Goal: Book appointment/travel/reservation

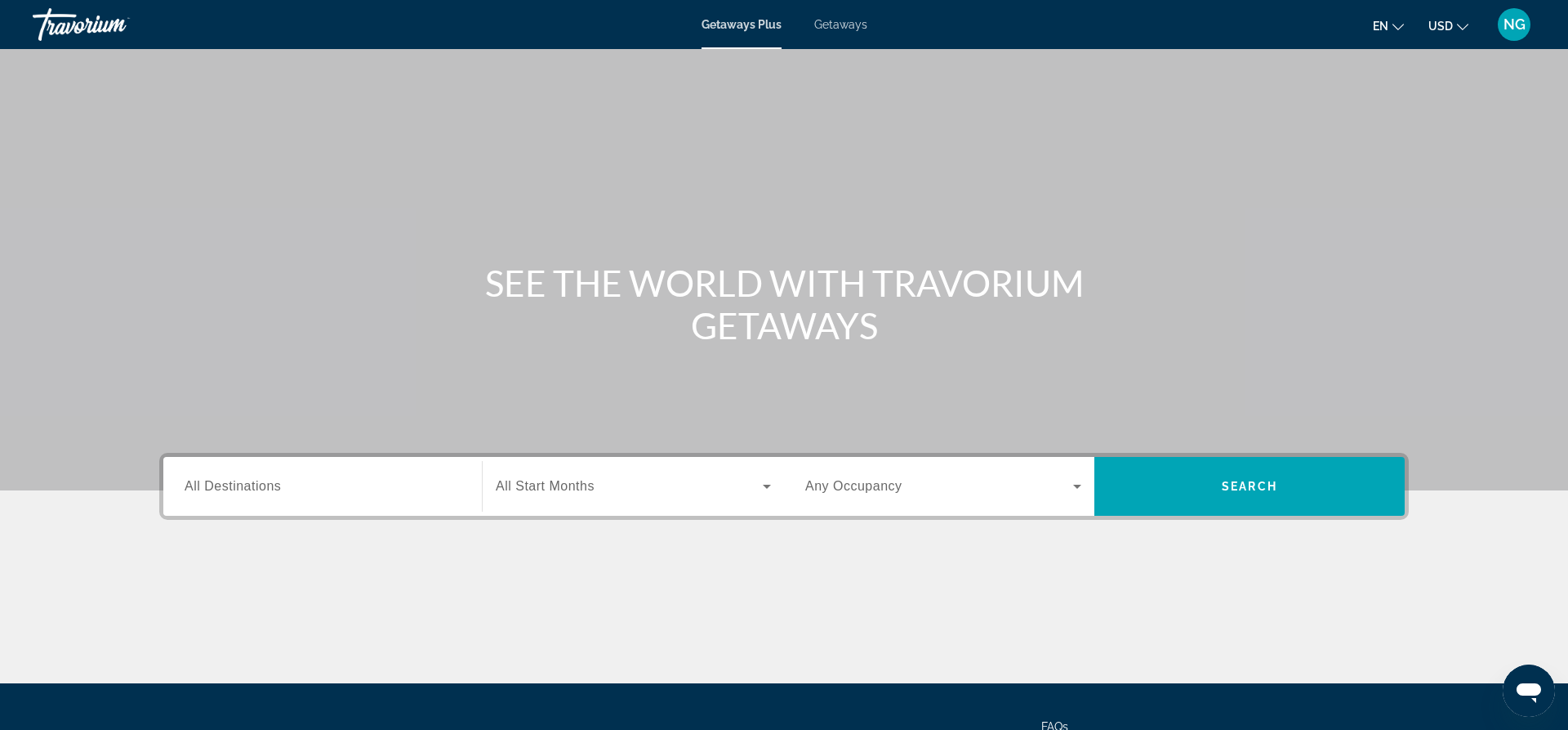
click at [346, 484] on input "Destination All Destinations" at bounding box center [322, 487] width 276 height 20
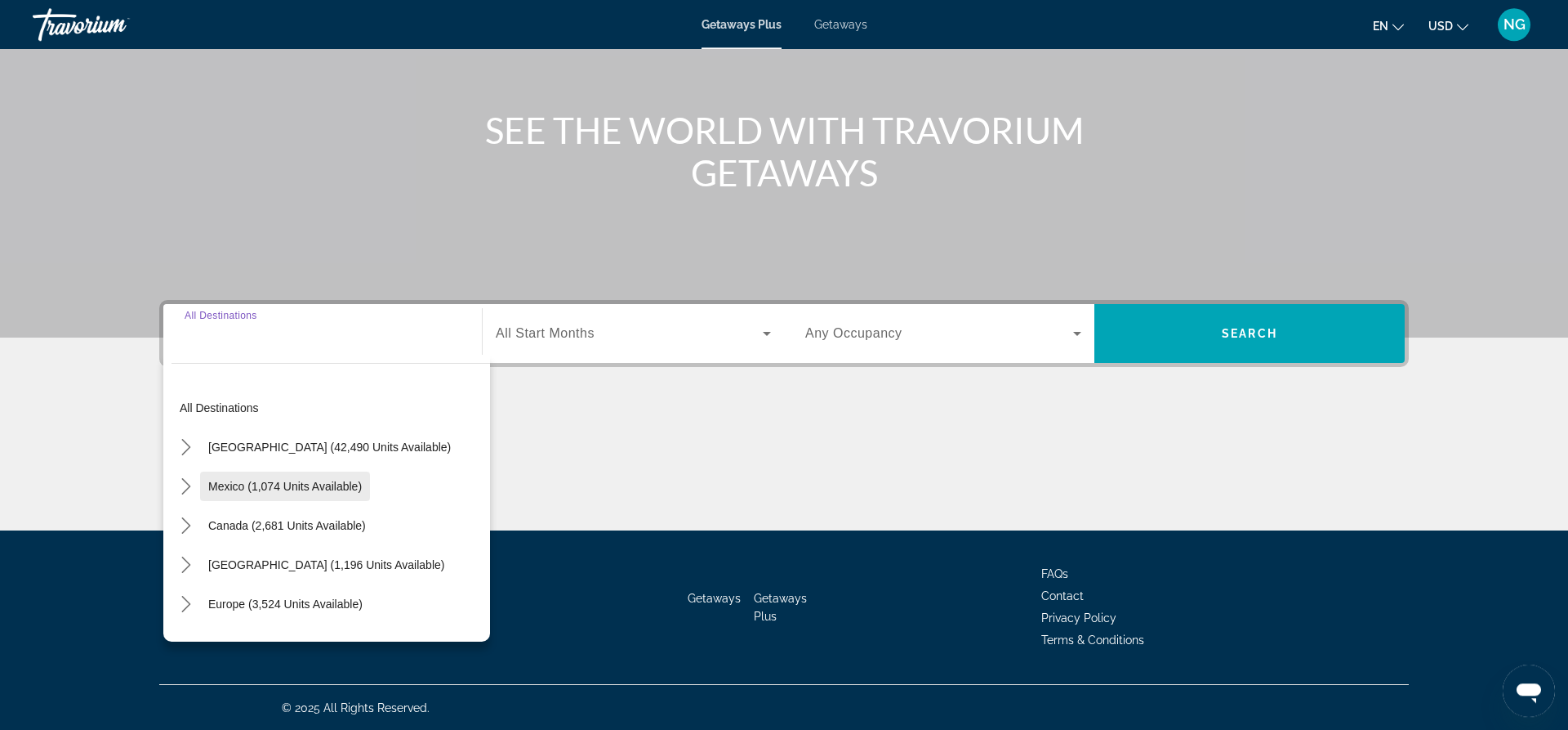
scroll to position [154, 0]
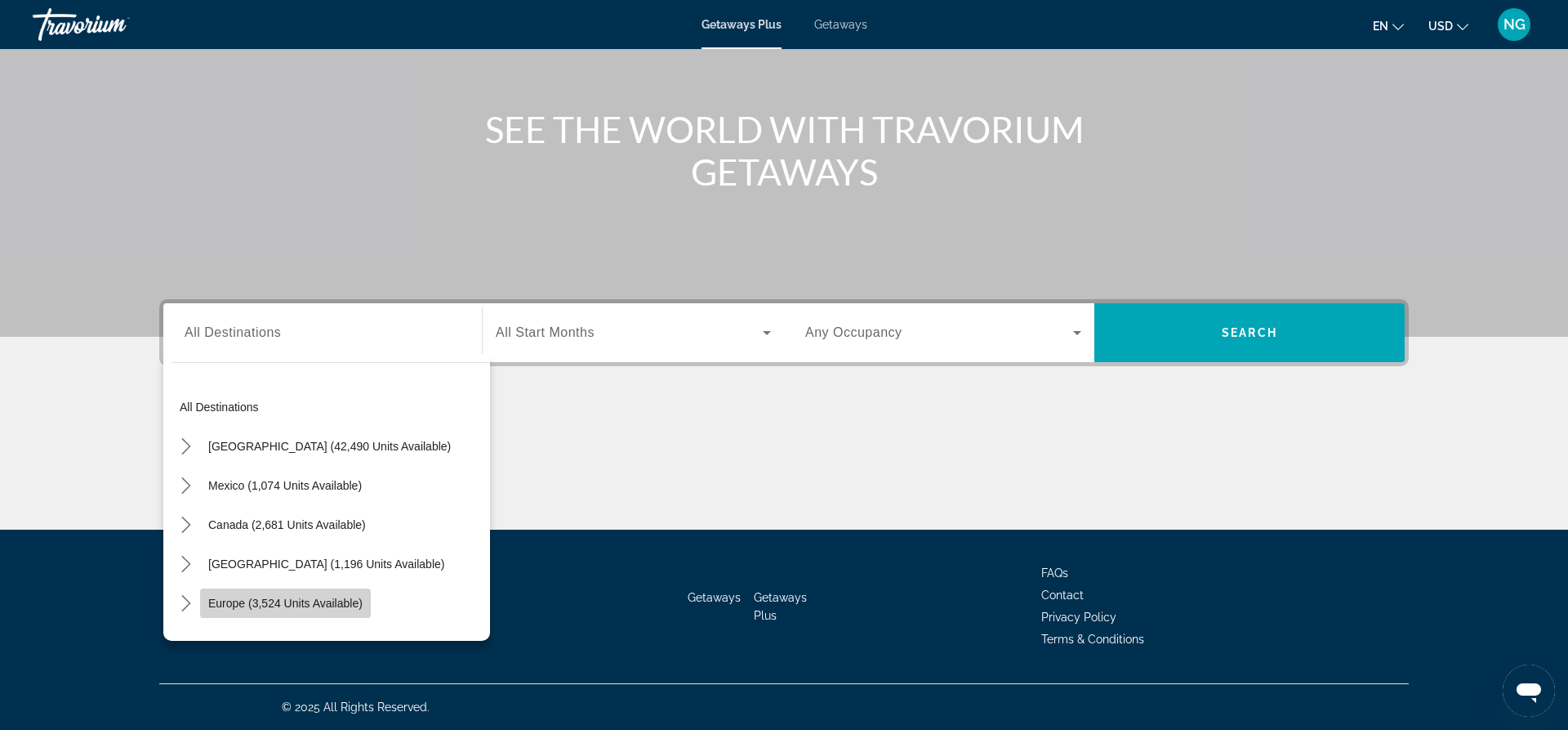
click at [330, 607] on span "Europe (3,524 units available)" at bounding box center [285, 603] width 155 height 13
type input "**********"
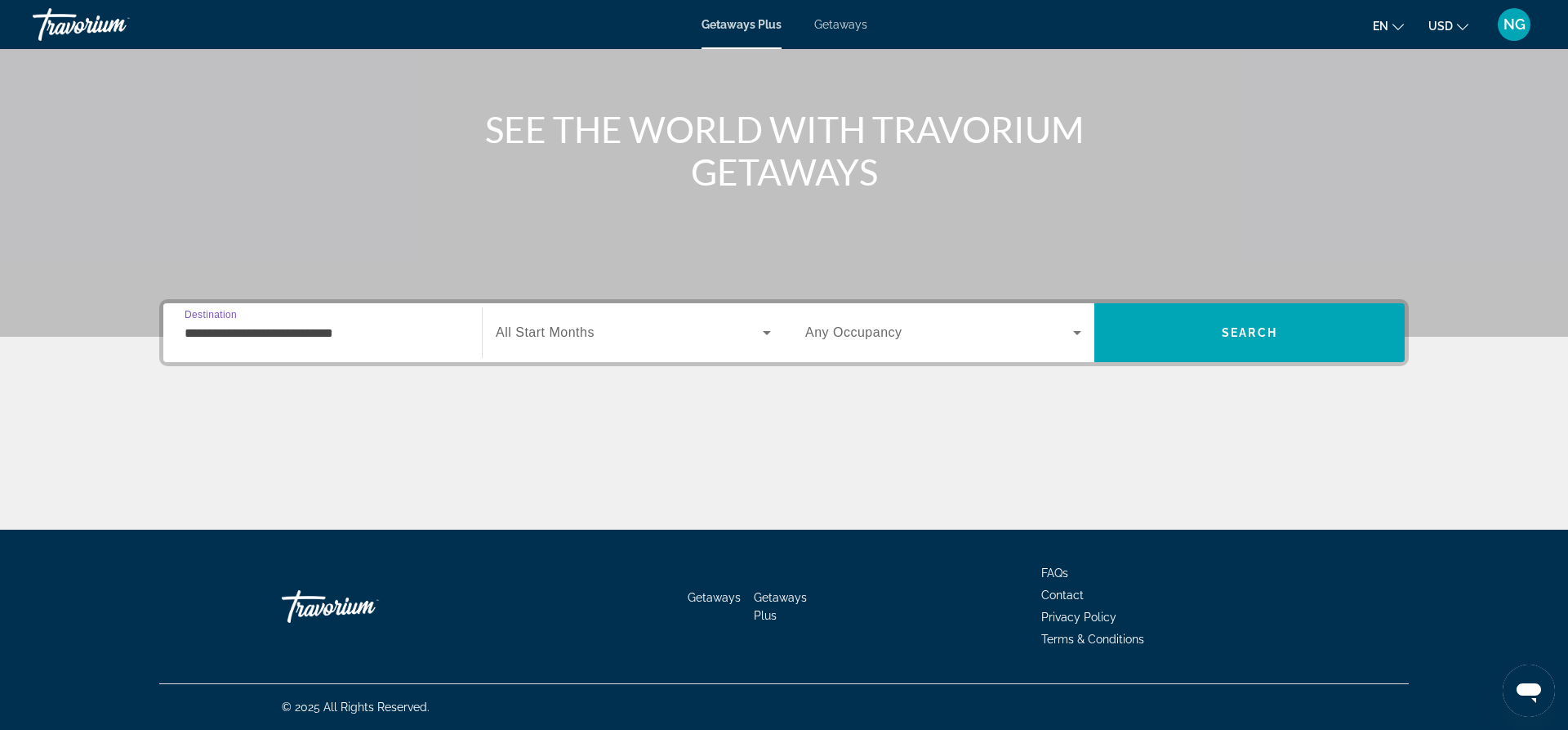
click at [568, 330] on span "All Start Months" at bounding box center [545, 331] width 99 height 14
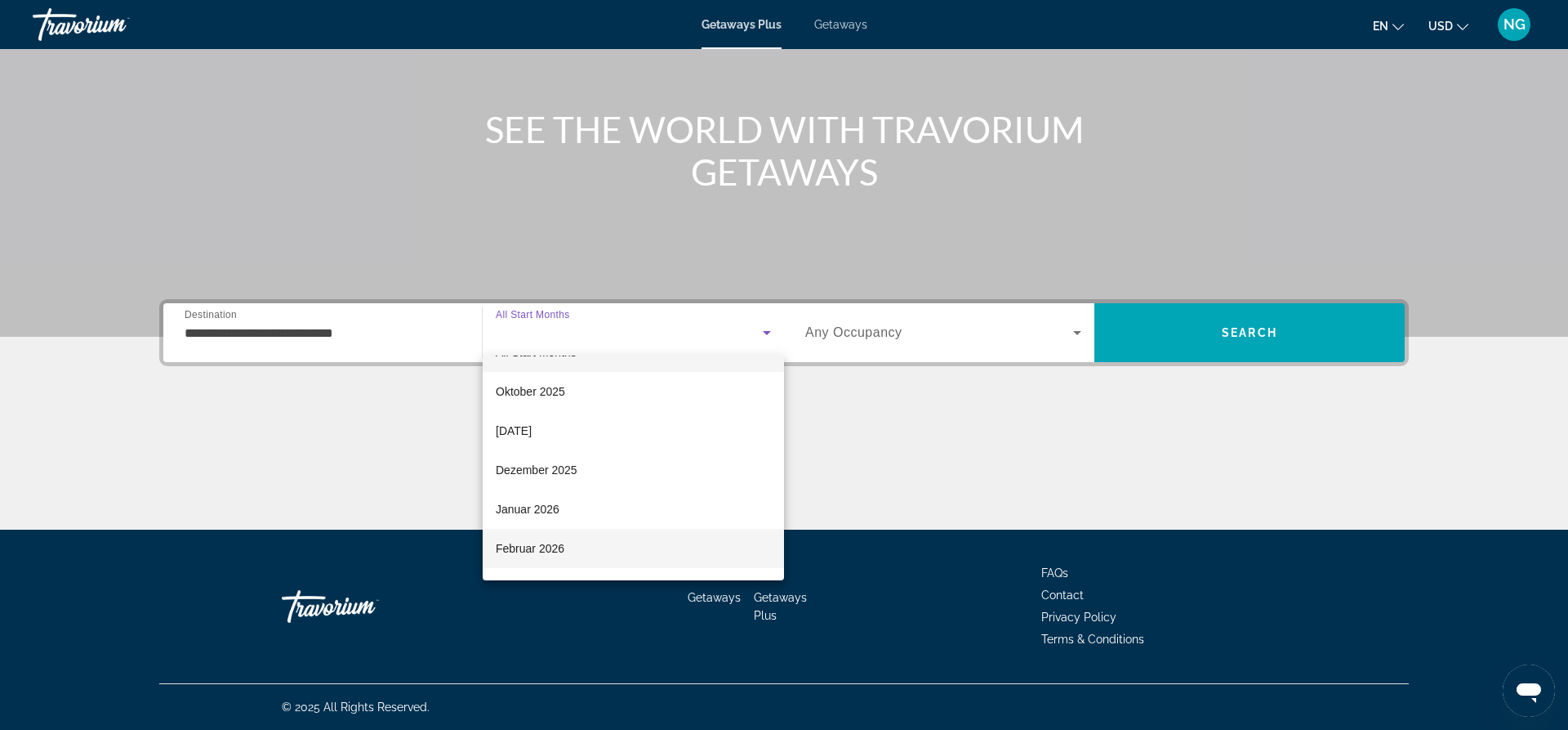
scroll to position [0, 0]
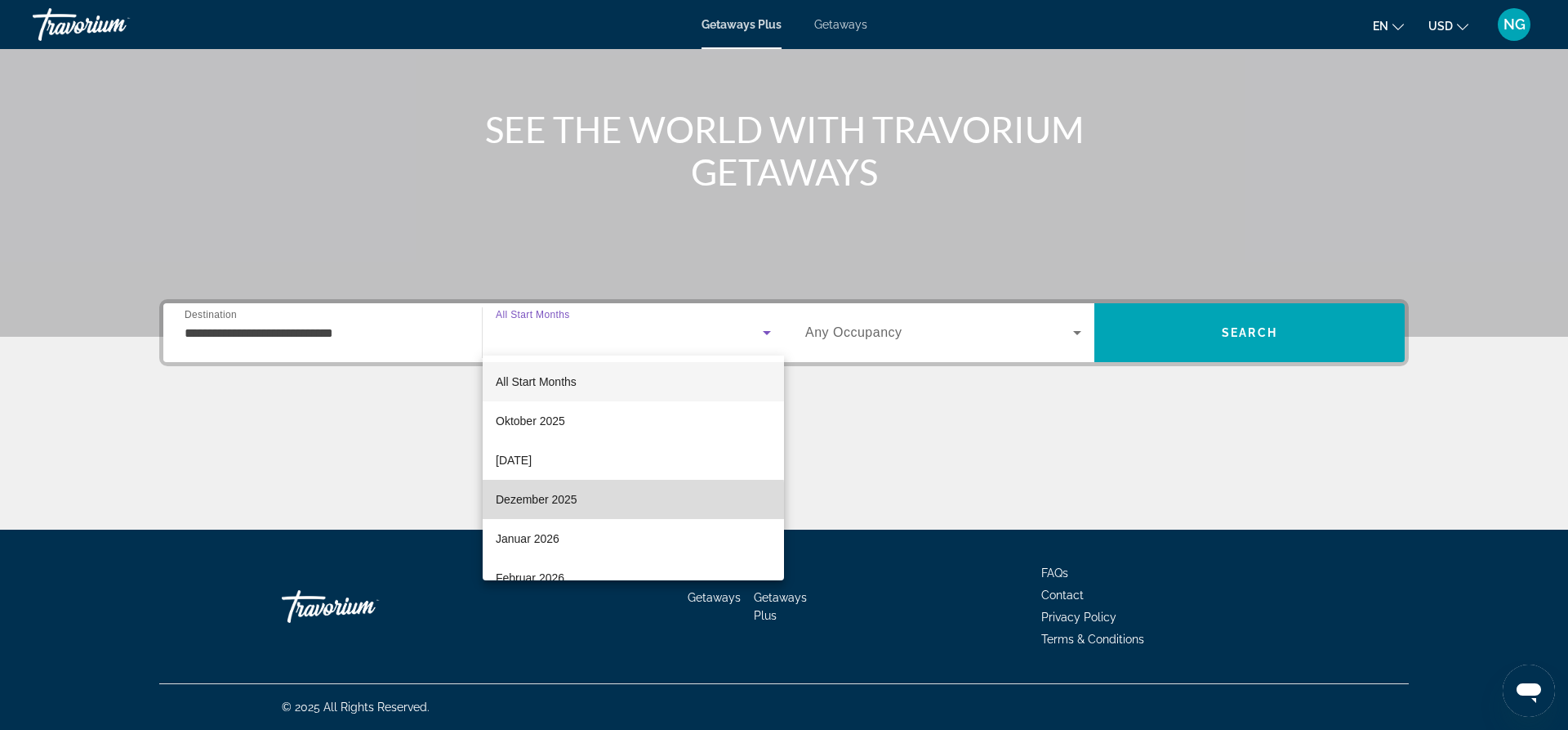
click at [581, 501] on mat-option "Dezember 2025" at bounding box center [633, 499] width 301 height 39
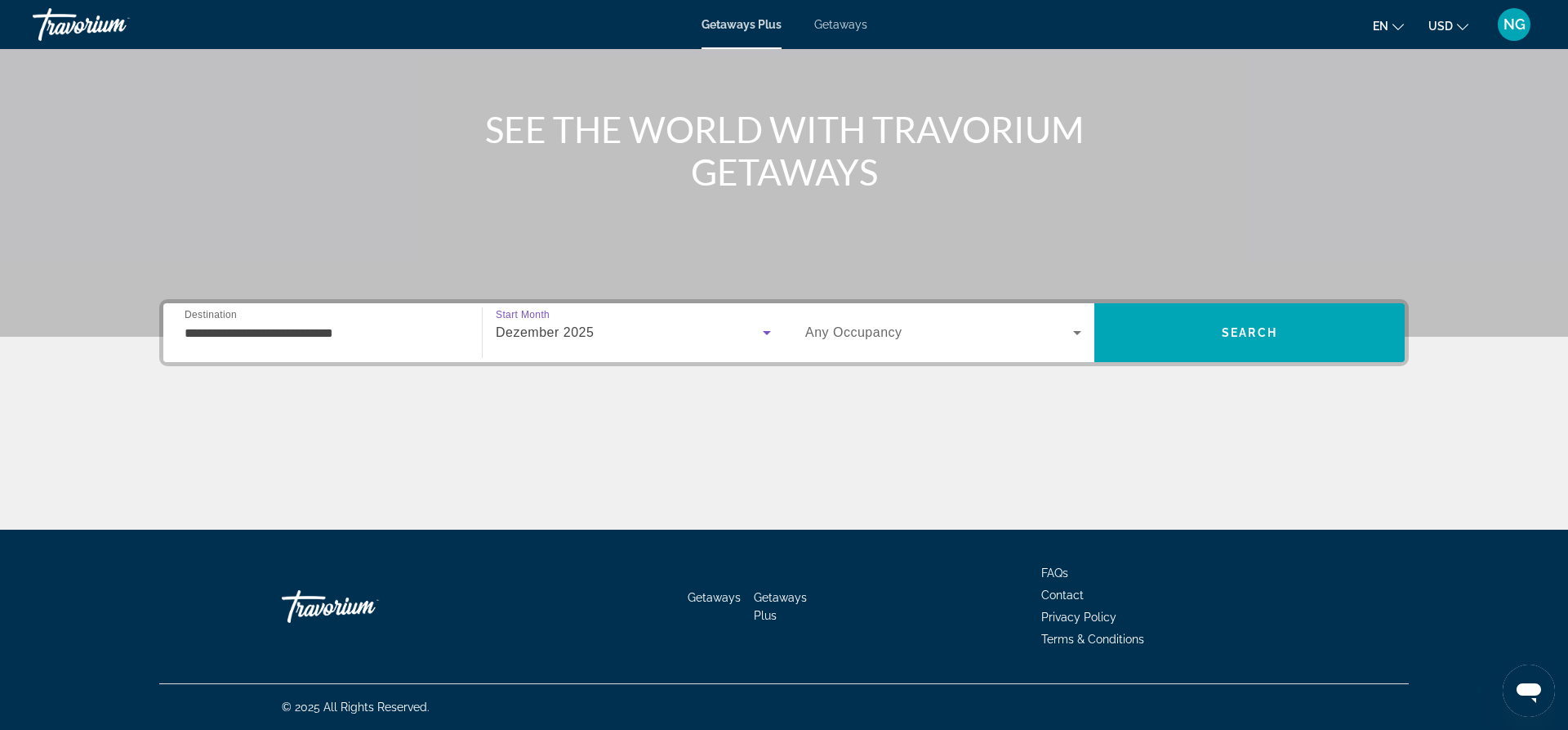
click at [595, 322] on div "Dezember 2025" at bounding box center [633, 332] width 275 height 46
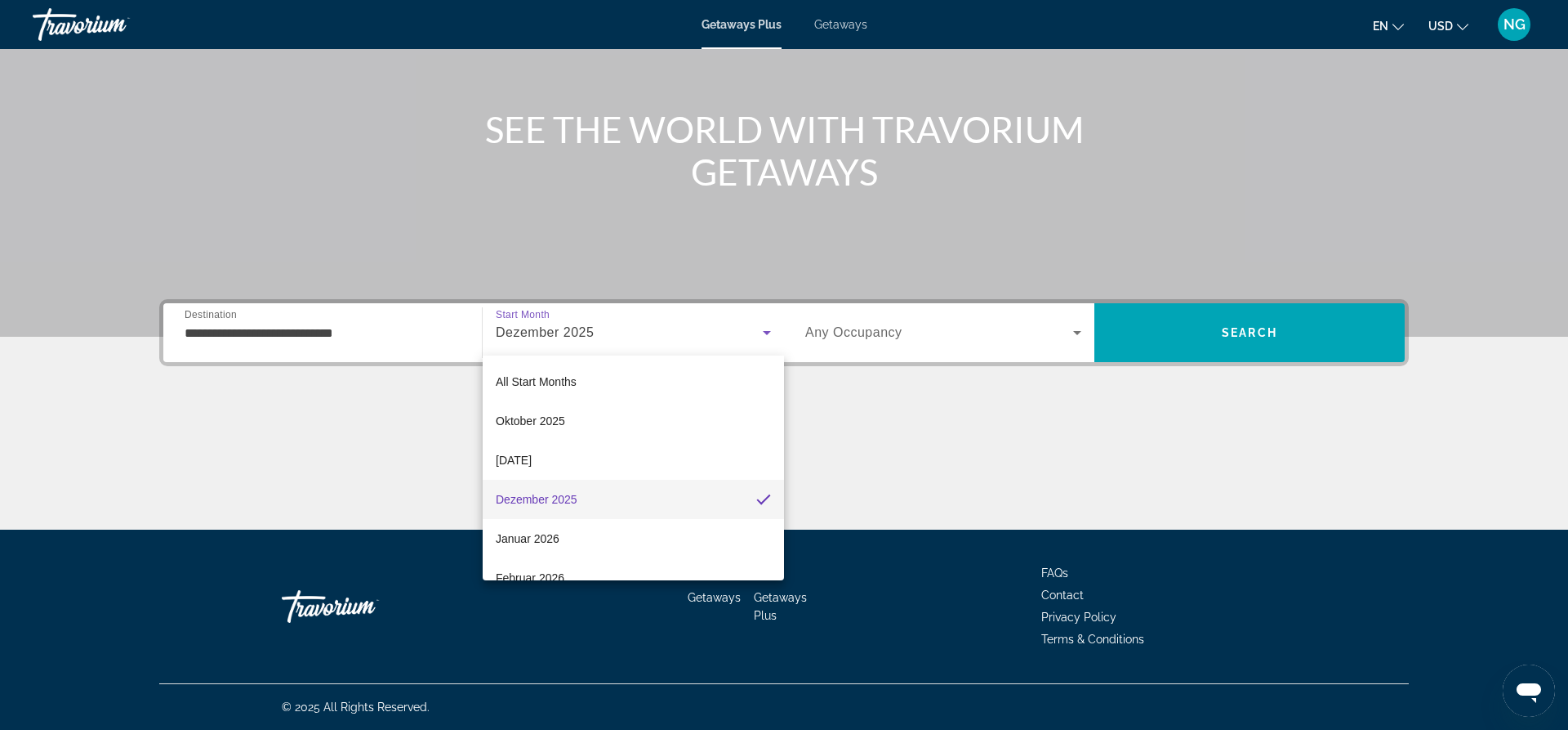
click at [568, 498] on span "Dezember 2025" at bounding box center [537, 499] width 82 height 20
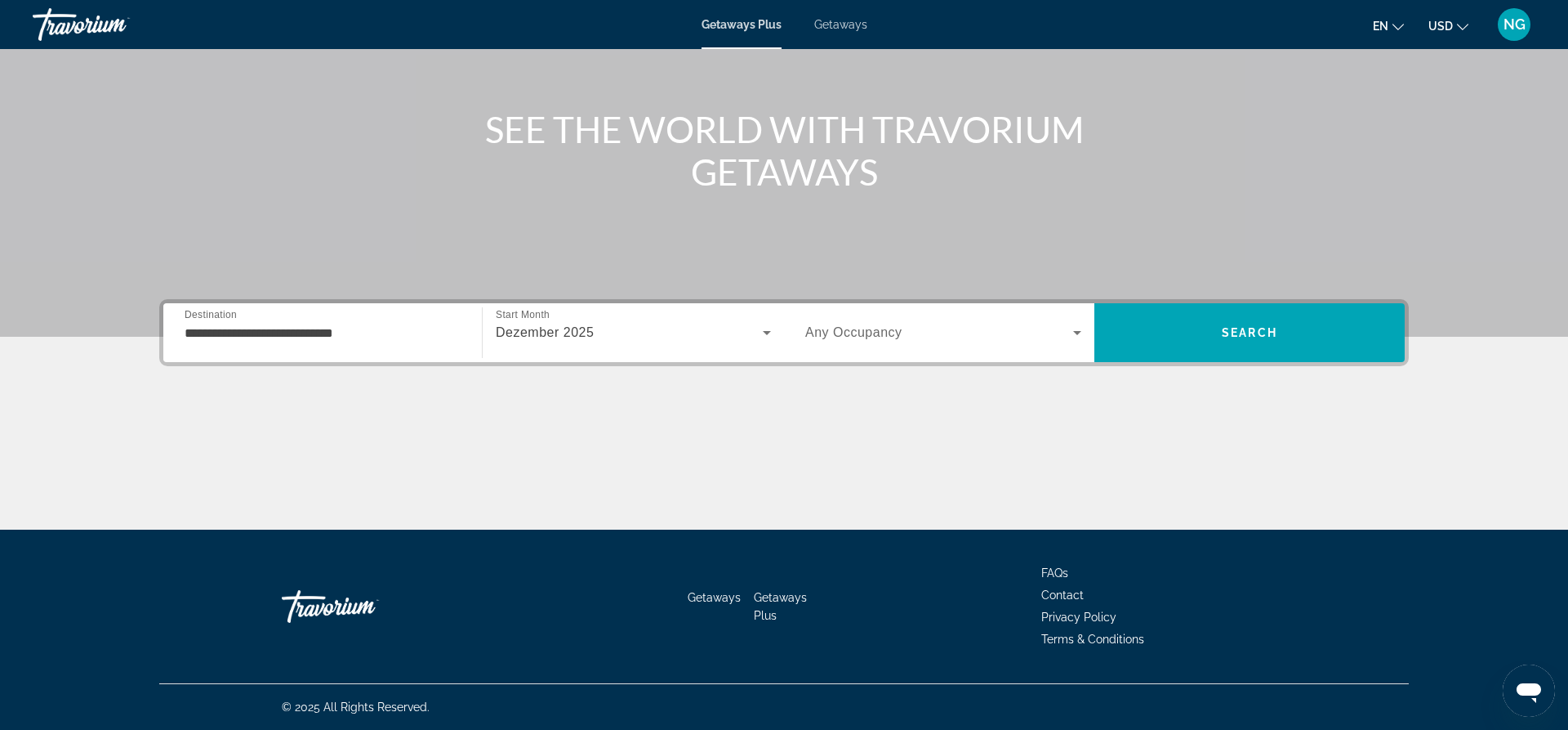
click at [826, 330] on span "Any Occupancy" at bounding box center [854, 331] width 97 height 14
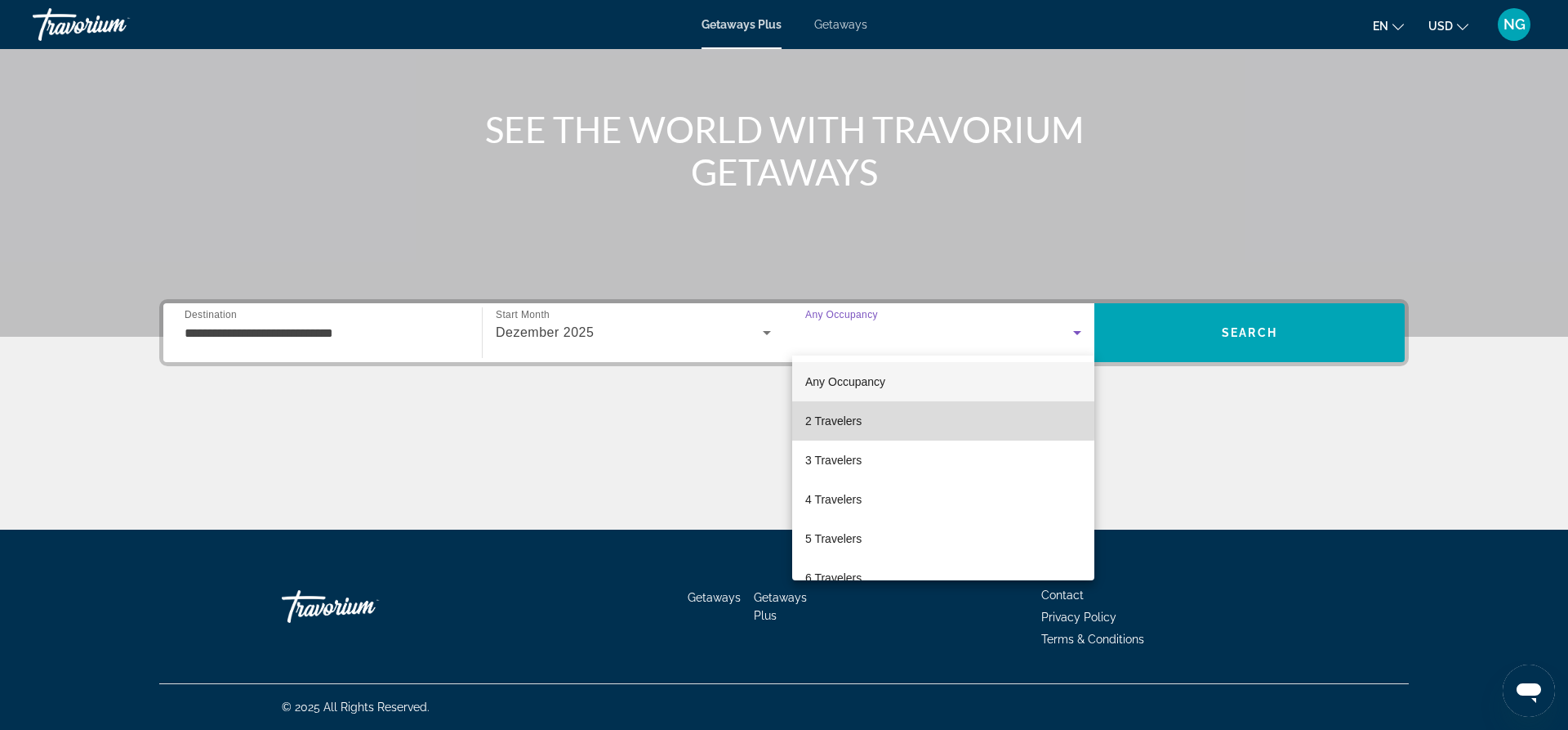
click at [894, 420] on mat-option "2 Travelers" at bounding box center [943, 421] width 302 height 39
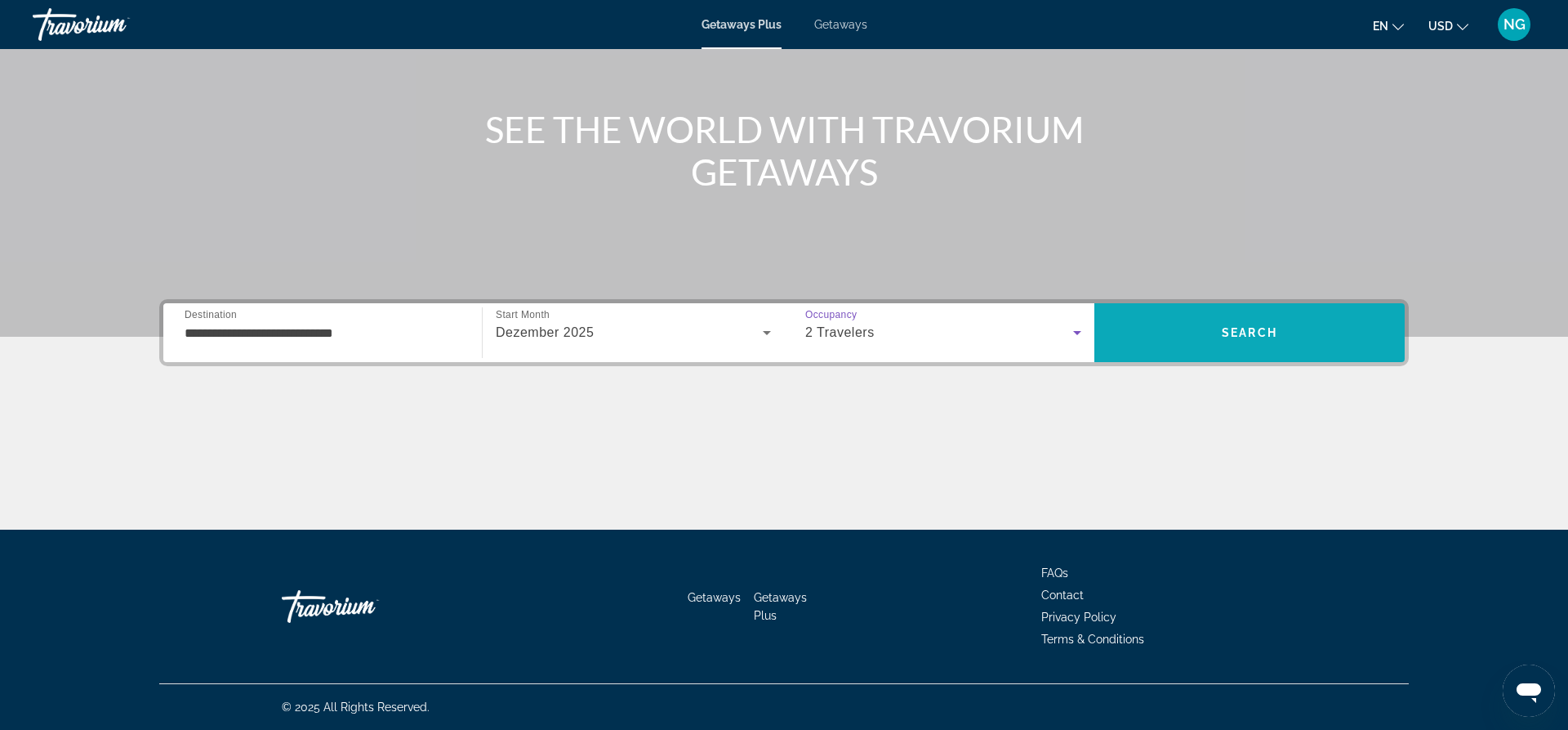
click at [1219, 330] on span "Search" at bounding box center [1249, 332] width 310 height 39
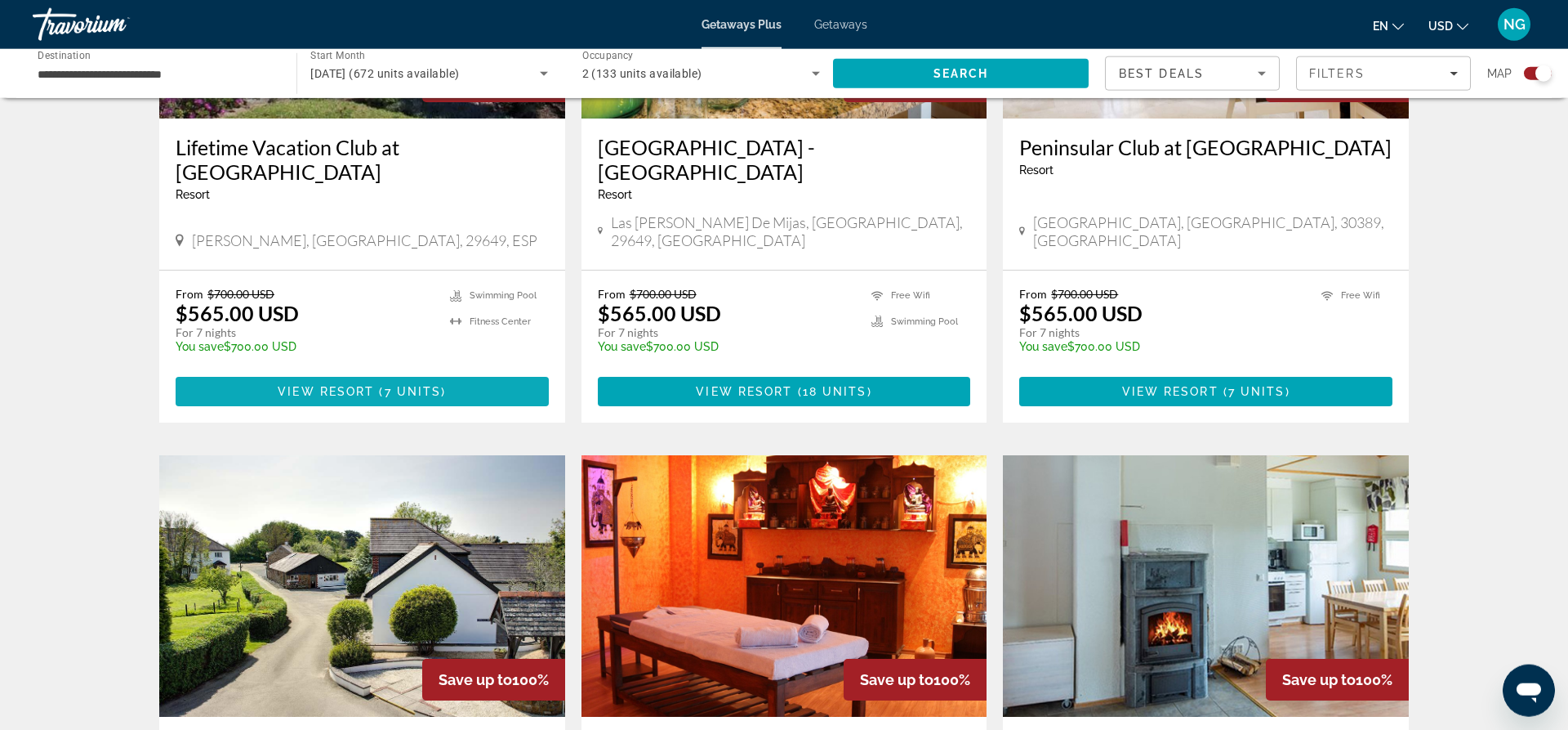
scroll to position [833, 0]
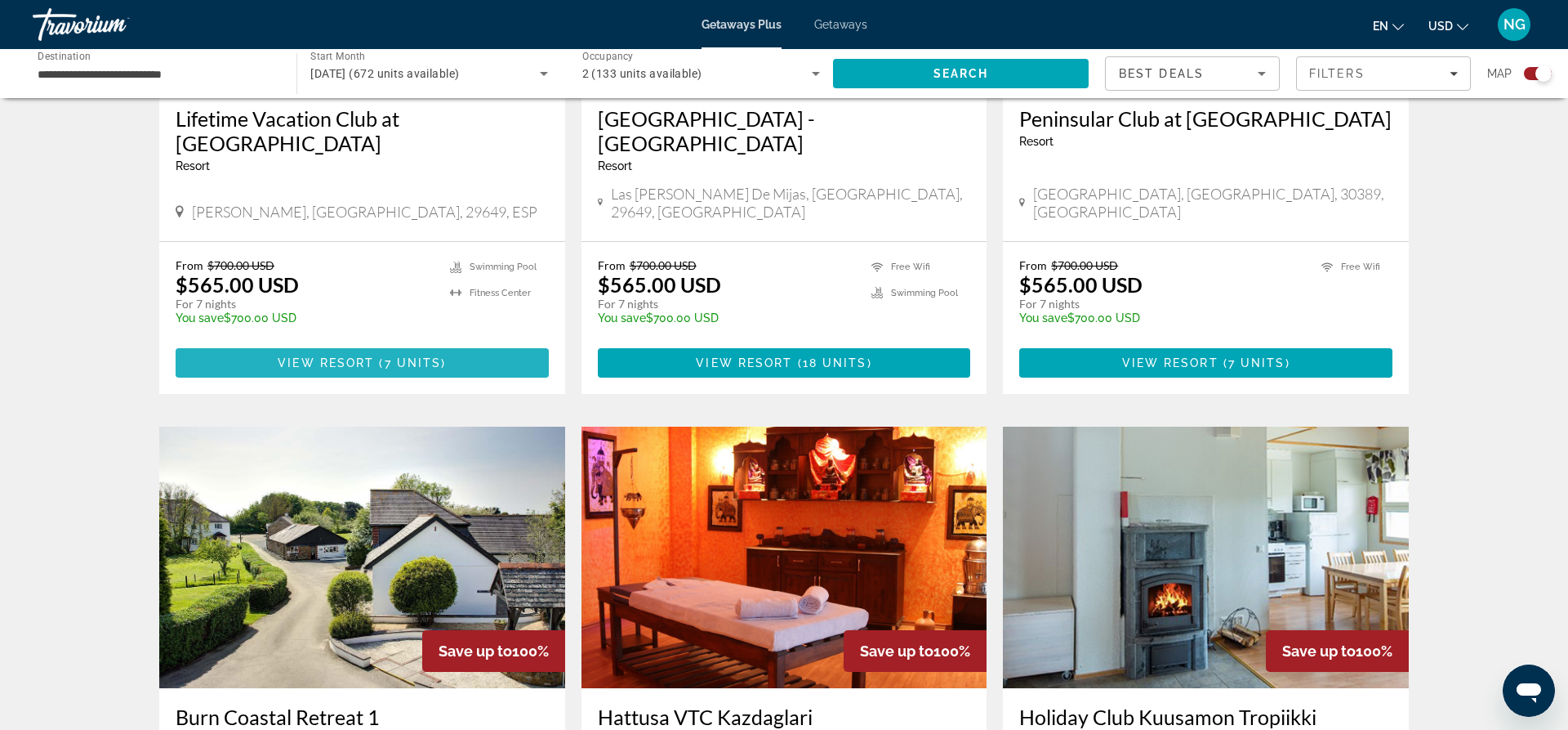
click at [384, 356] on span "7 units" at bounding box center [413, 363] width 57 height 13
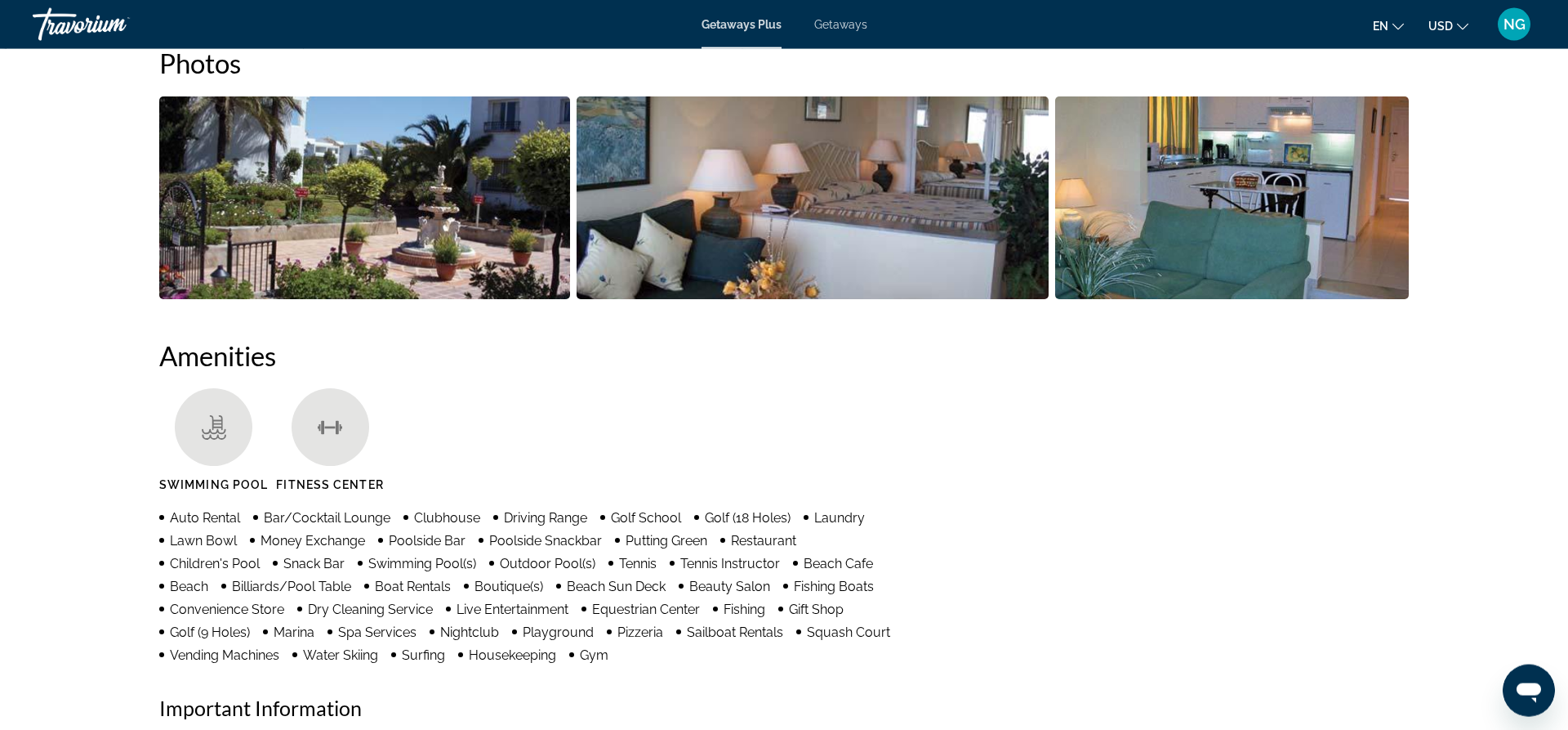
scroll to position [597, 0]
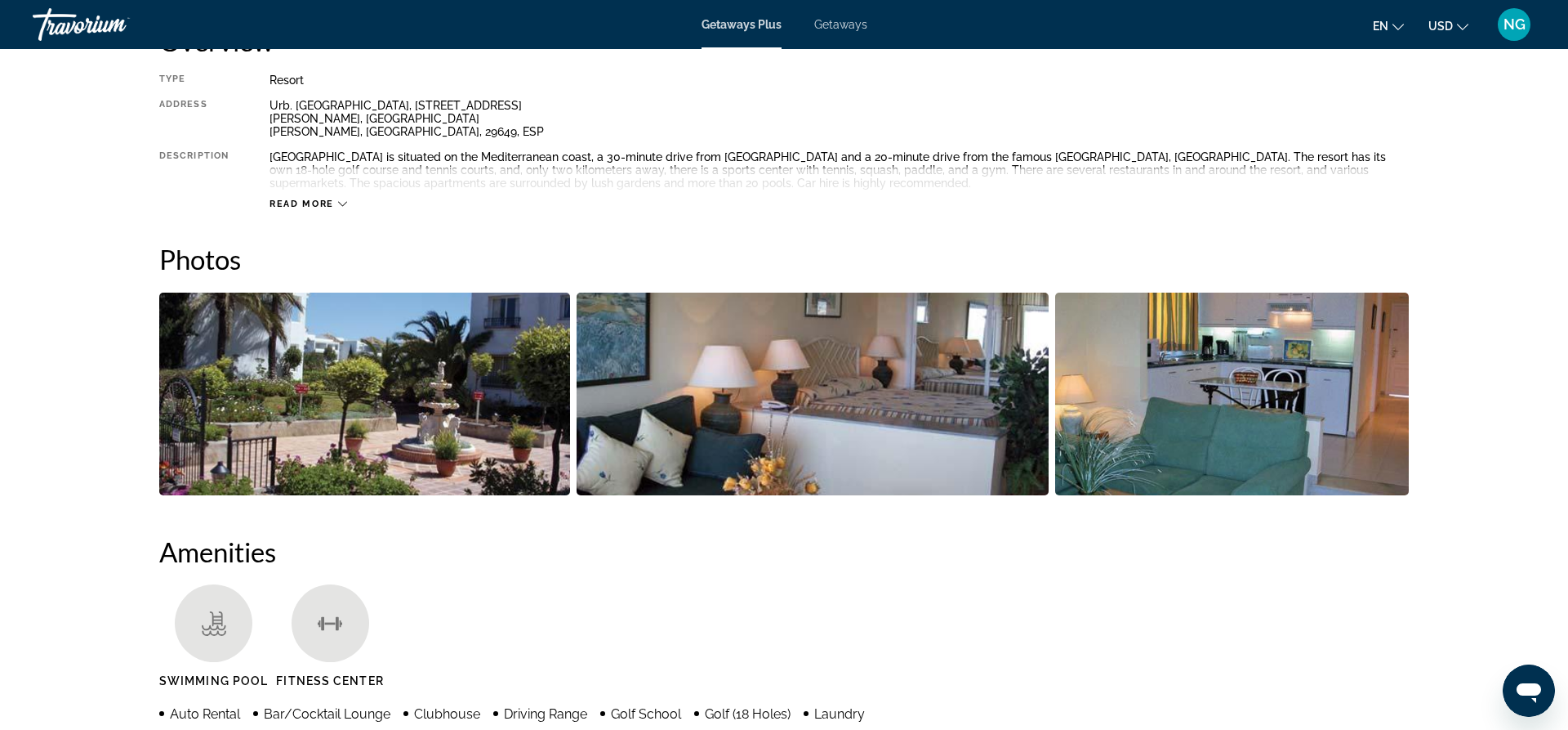
click at [818, 25] on span "Getaways" at bounding box center [840, 25] width 53 height 13
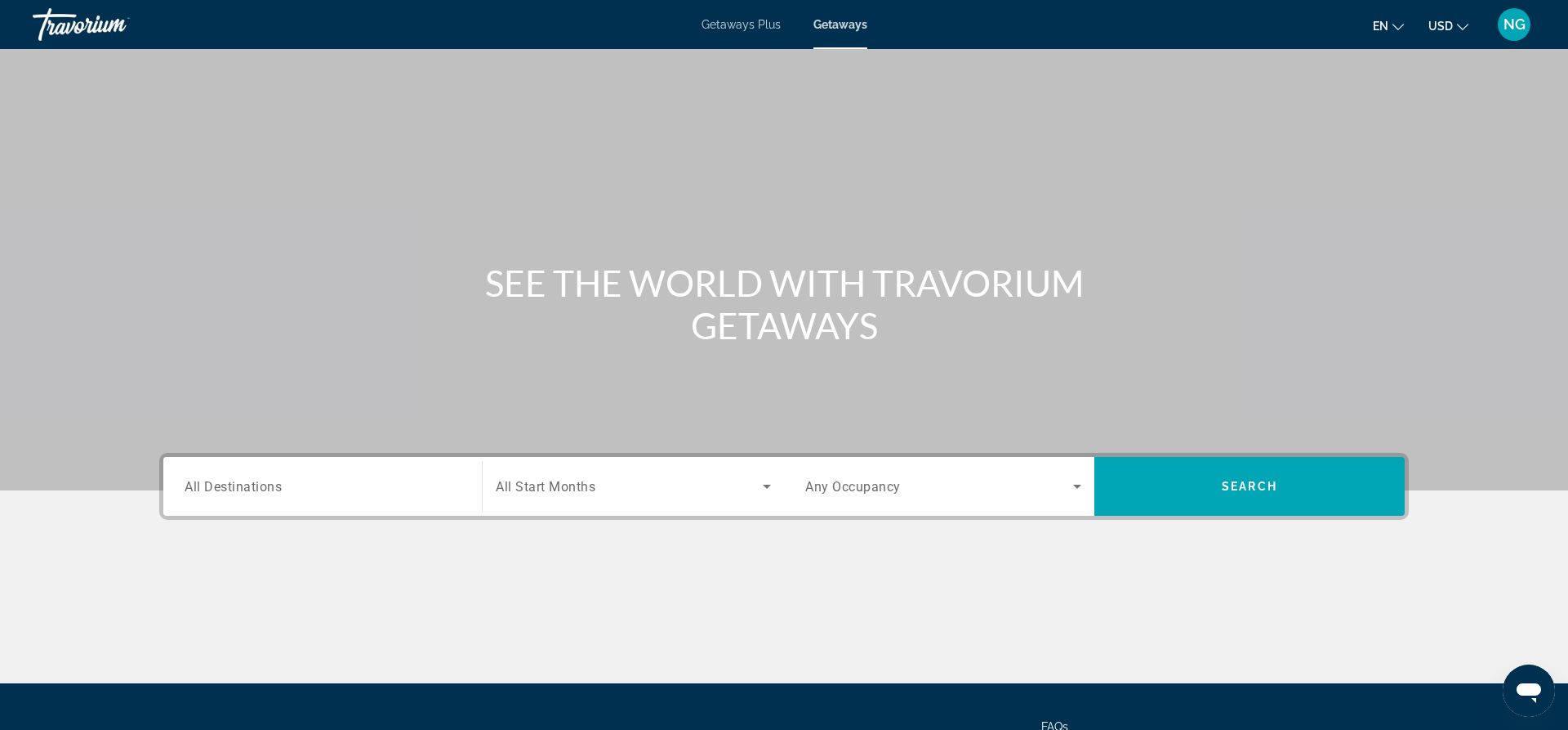
click at [1388, 21] on span "en" at bounding box center [1380, 26] width 16 height 13
click at [1363, 171] on button "русский" at bounding box center [1355, 172] width 73 height 21
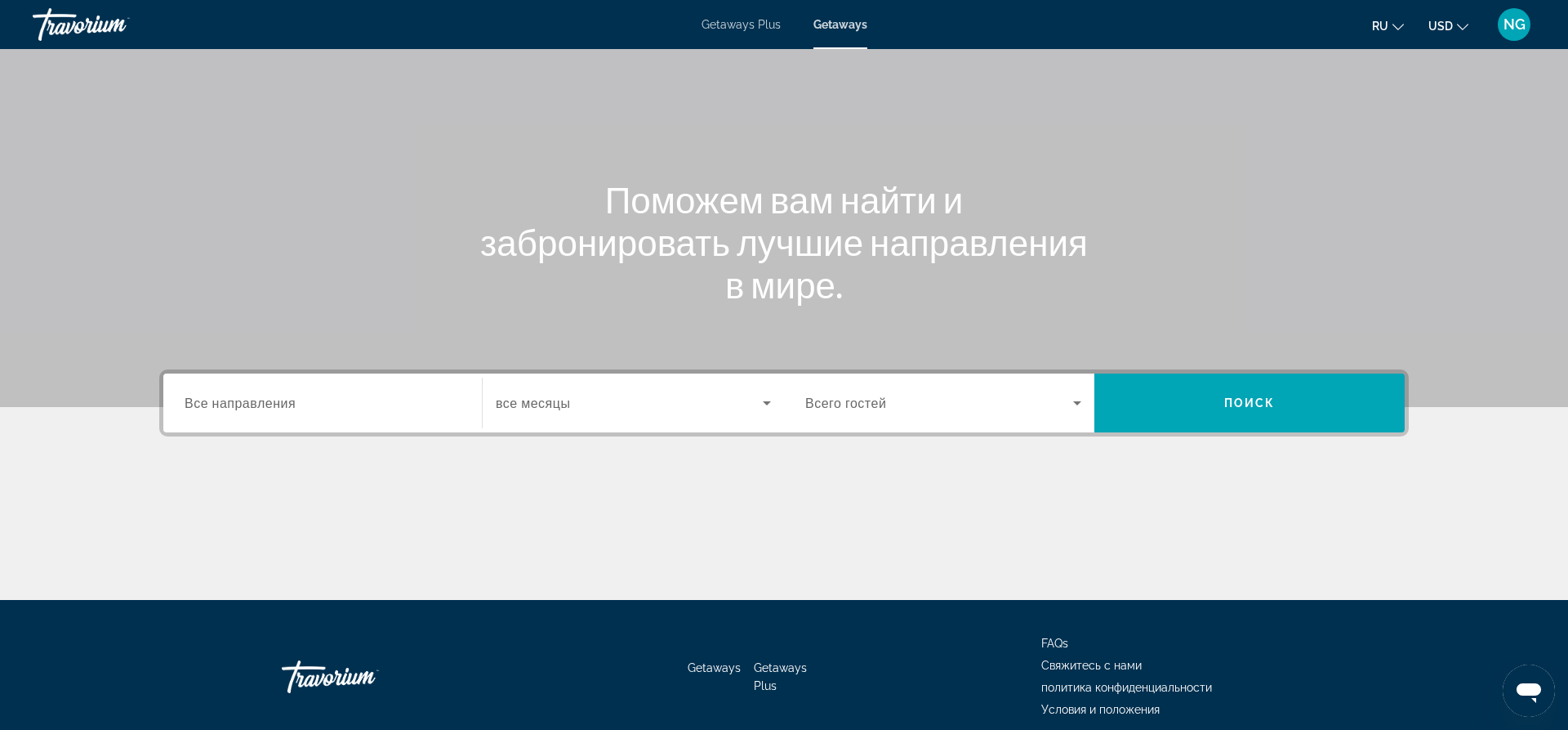
click at [570, 395] on span "все месяцы" at bounding box center [532, 403] width 74 height 16
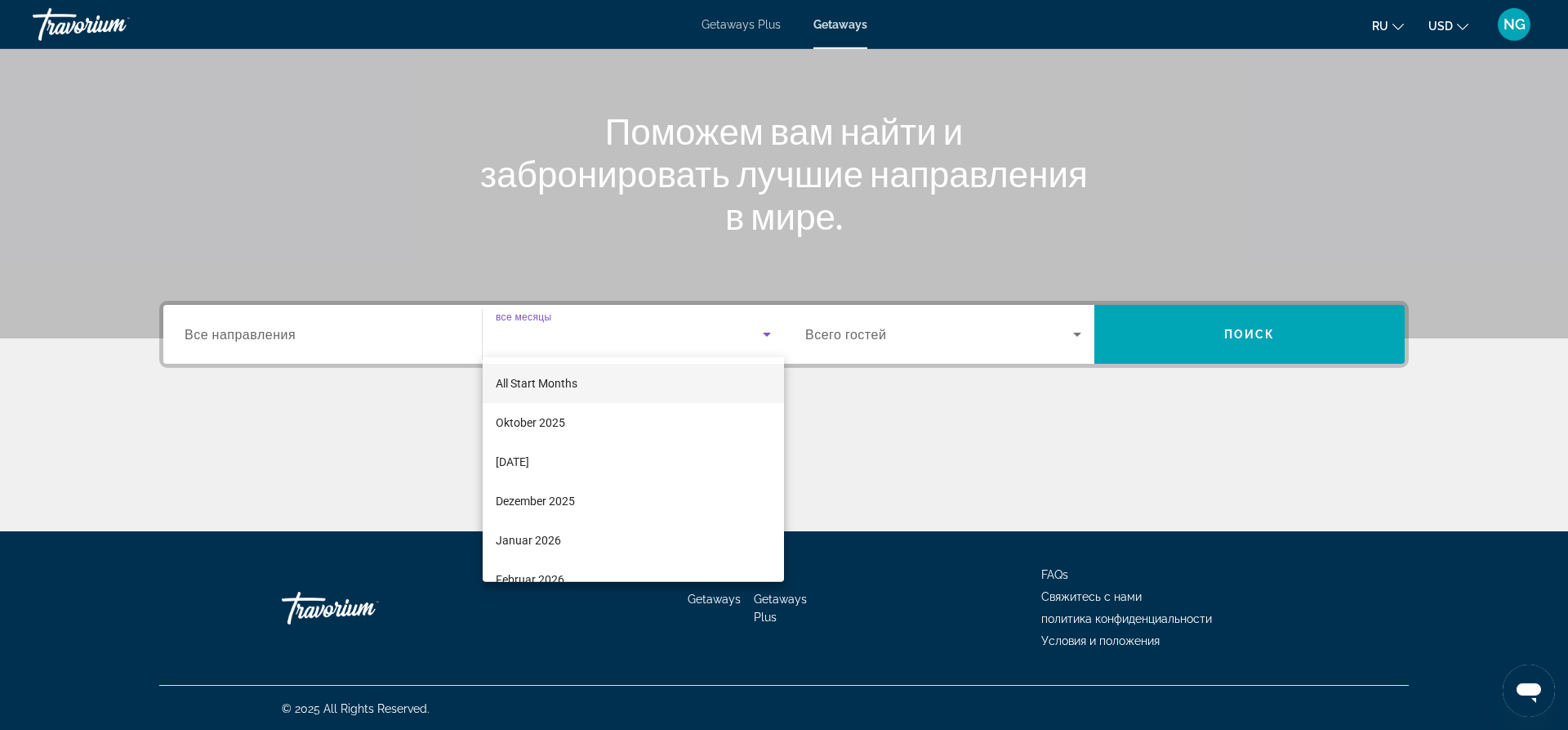
scroll to position [154, 0]
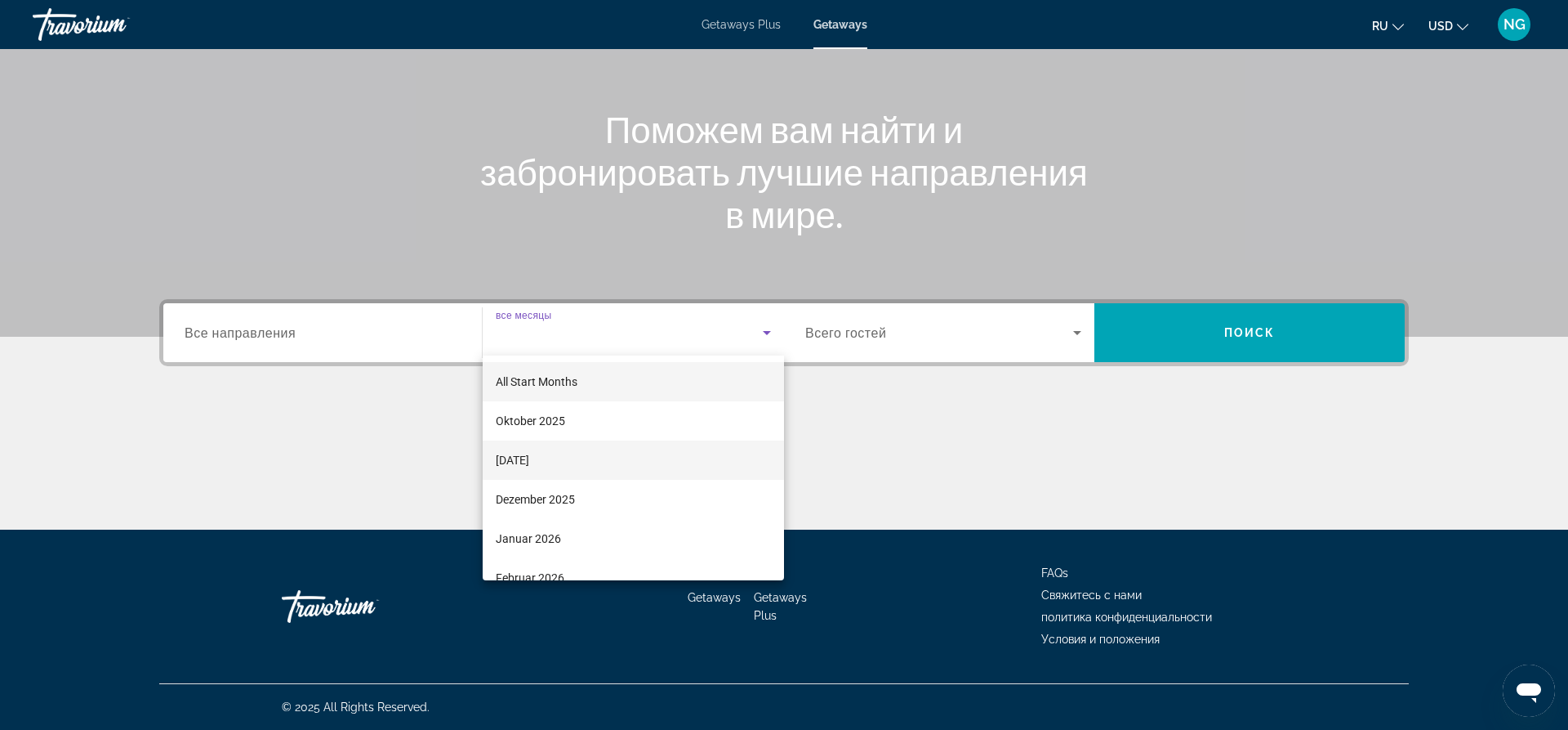
click at [529, 451] on span "[DATE]" at bounding box center [512, 460] width 34 height 20
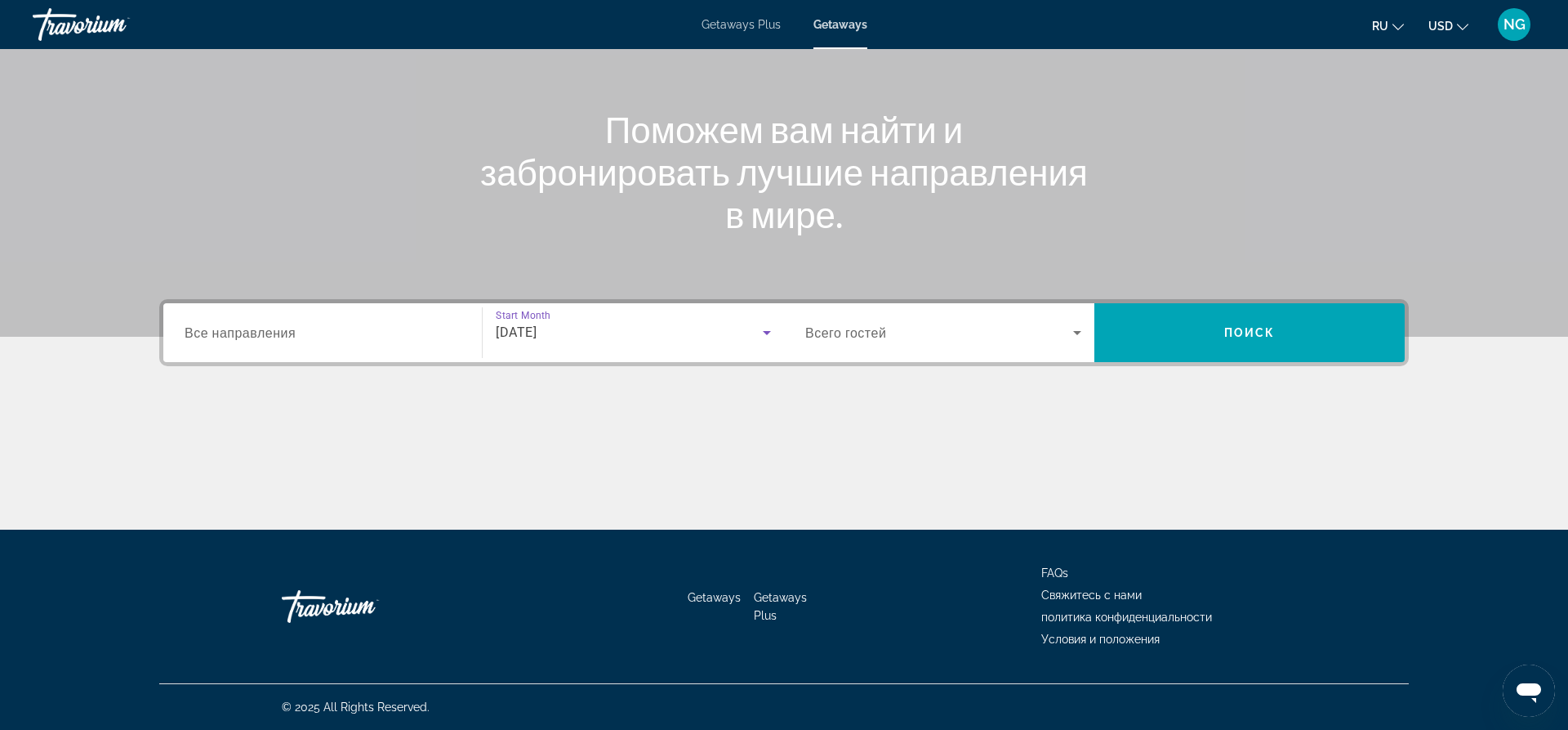
click at [537, 336] on span "[DATE]" at bounding box center [516, 331] width 41 height 16
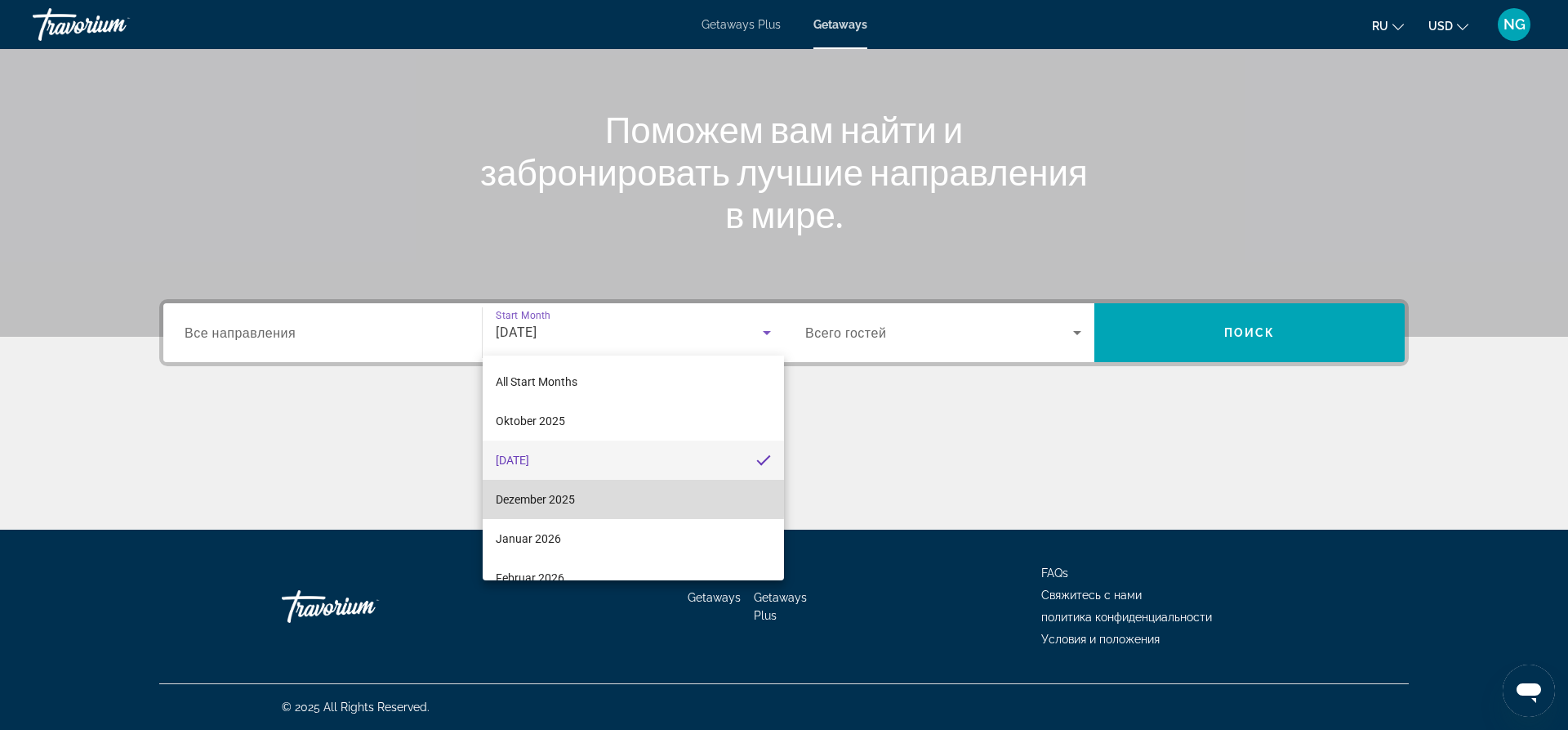
click at [557, 498] on span "Dezember 2025" at bounding box center [535, 499] width 79 height 20
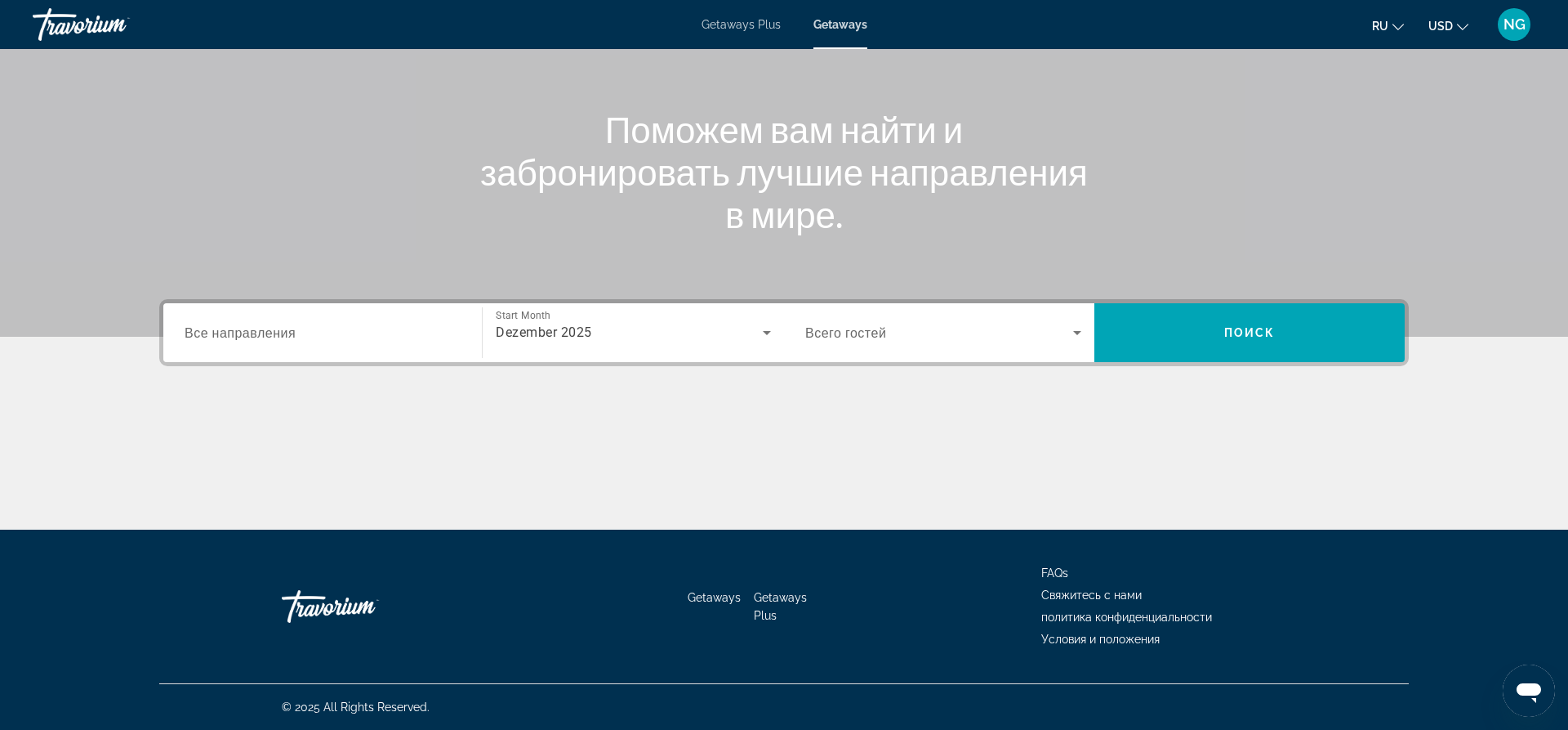
click at [932, 345] on div "Search widget" at bounding box center [943, 332] width 276 height 46
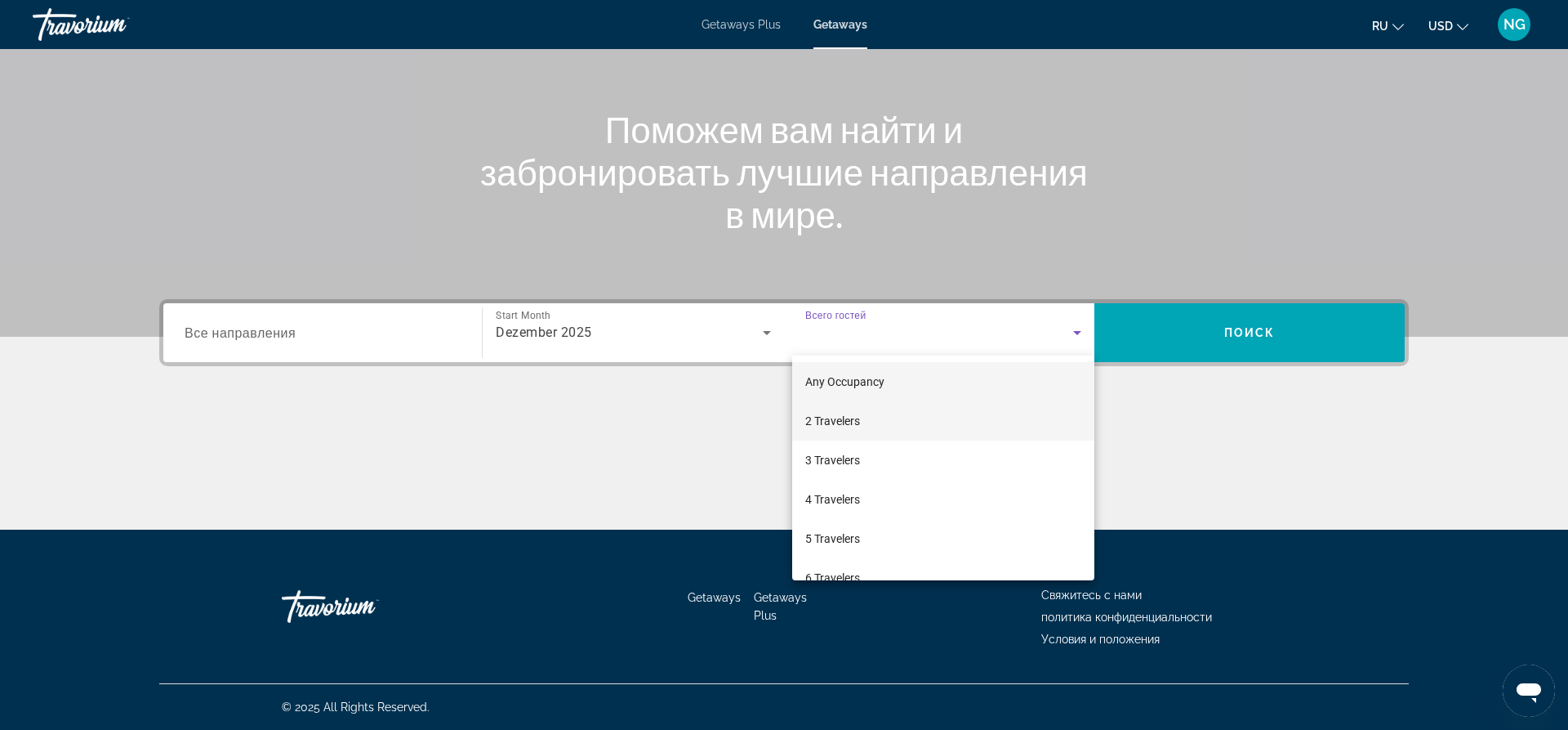
click at [892, 422] on mat-option "2 Travelers" at bounding box center [943, 421] width 302 height 39
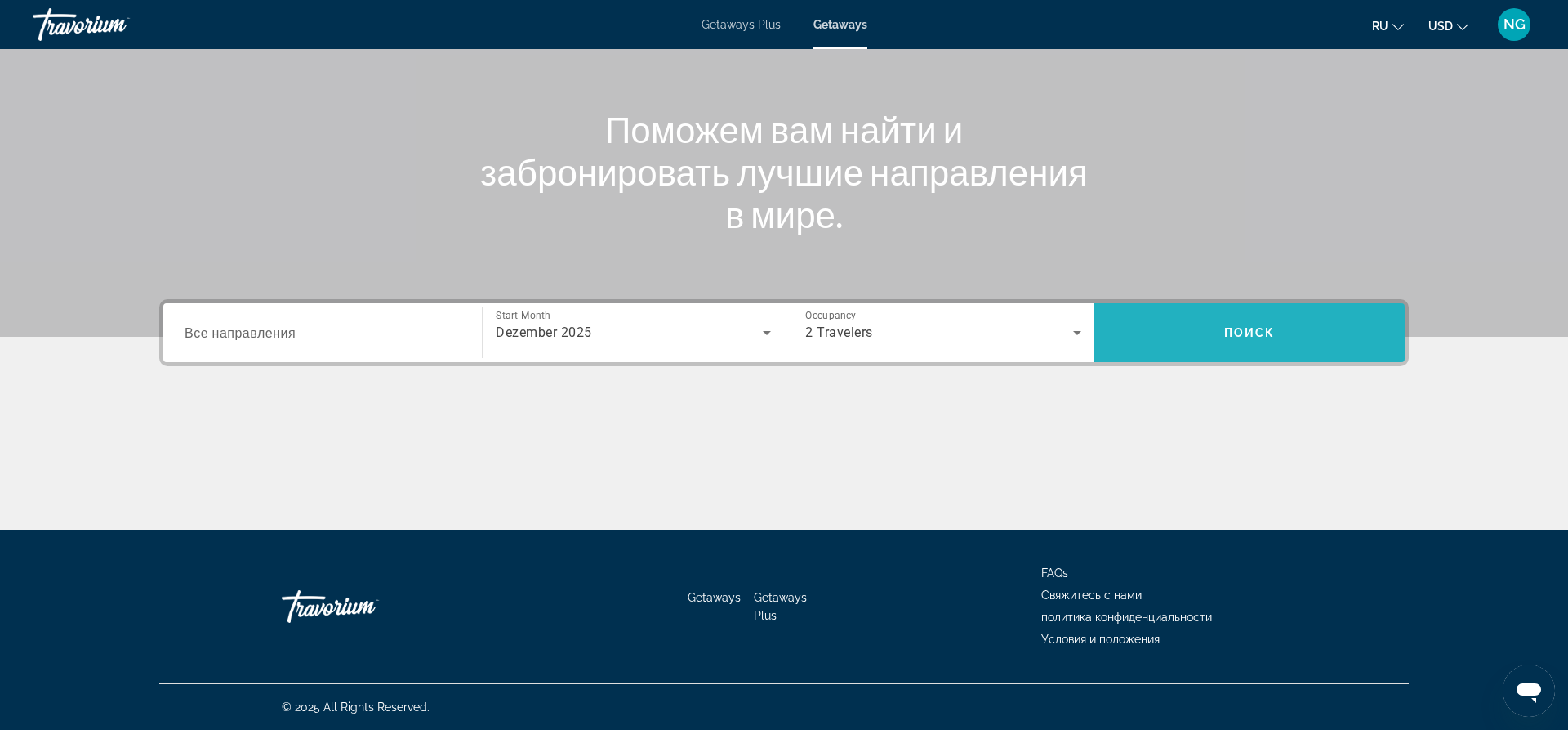
click at [1299, 327] on span "Search" at bounding box center [1249, 332] width 310 height 39
